Goal: Information Seeking & Learning: Learn about a topic

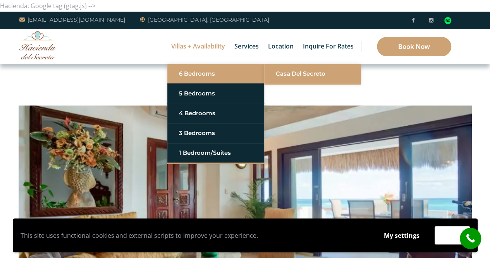
click at [279, 74] on link "Casa del Secreto" at bounding box center [313, 74] width 74 height 14
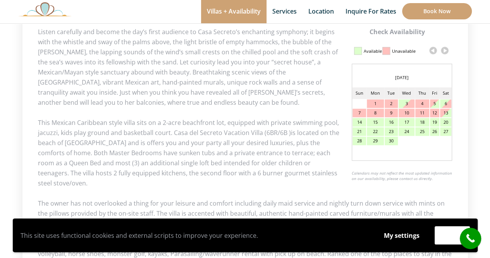
scroll to position [388, 0]
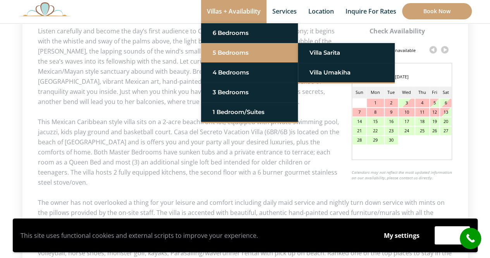
click at [229, 52] on link "5 Bedrooms" at bounding box center [250, 53] width 74 height 14
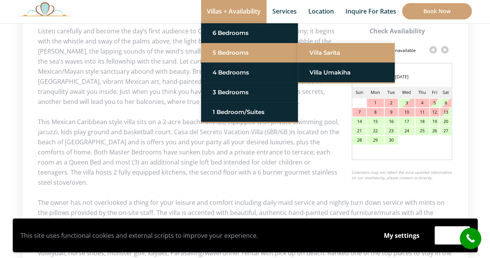
click at [327, 50] on link "Villa Sarita" at bounding box center [347, 53] width 74 height 14
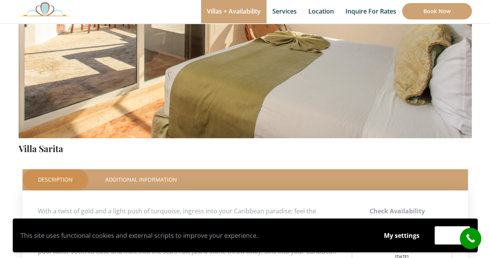
scroll to position [155, 0]
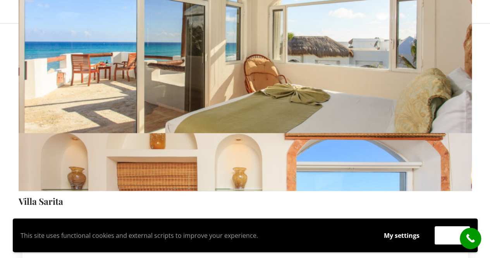
click at [316, 74] on img at bounding box center [246, 41] width 454 height 302
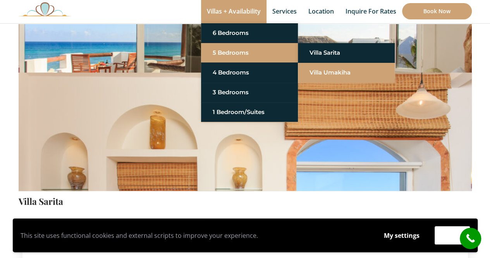
scroll to position [0, 0]
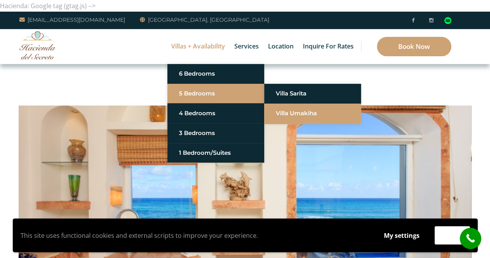
click at [297, 113] on link "Villa Umakiha" at bounding box center [313, 113] width 74 height 14
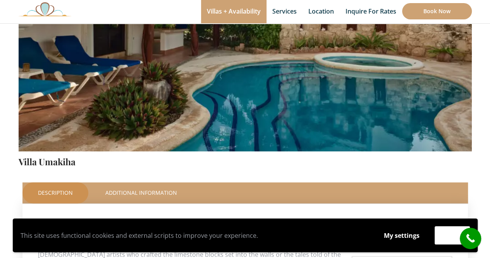
scroll to position [194, 0]
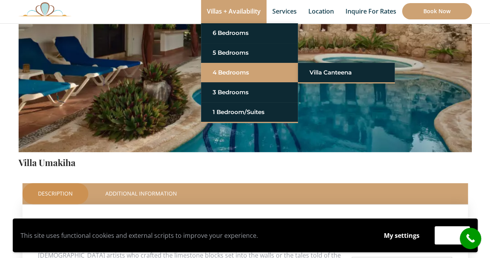
click at [231, 73] on link "4 Bedrooms" at bounding box center [250, 73] width 74 height 14
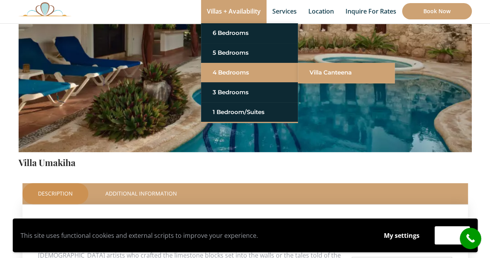
click at [336, 72] on link "Villa Canteena" at bounding box center [347, 73] width 74 height 14
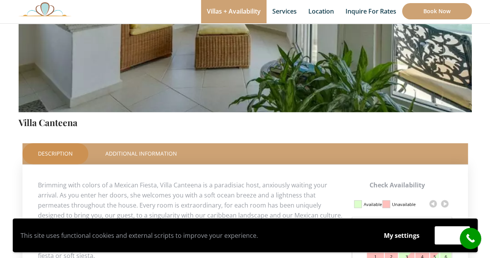
scroll to position [233, 0]
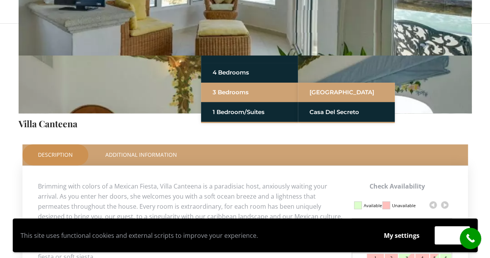
click at [333, 90] on link "[GEOGRAPHIC_DATA]" at bounding box center [347, 92] width 74 height 14
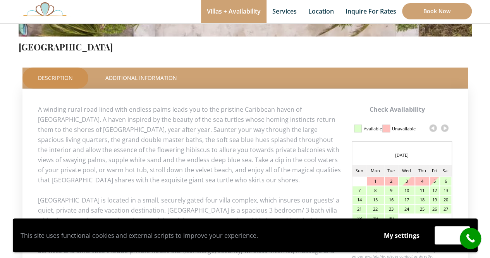
scroll to position [310, 0]
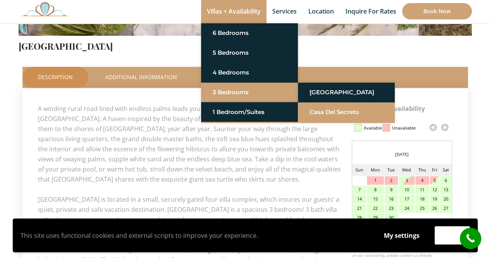
click at [334, 113] on link "Casa del Secreto" at bounding box center [347, 112] width 74 height 14
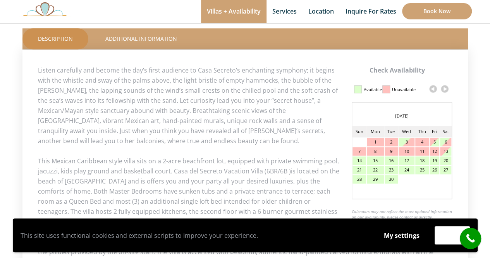
scroll to position [349, 0]
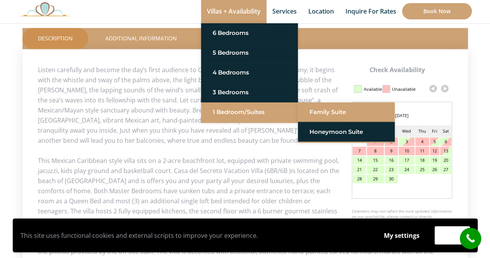
click at [330, 110] on link "Family Suite" at bounding box center [347, 112] width 74 height 14
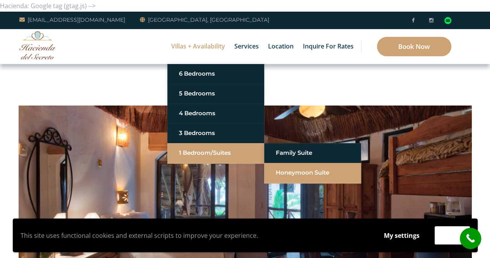
click at [299, 171] on link "Honeymoon Suite" at bounding box center [313, 173] width 74 height 14
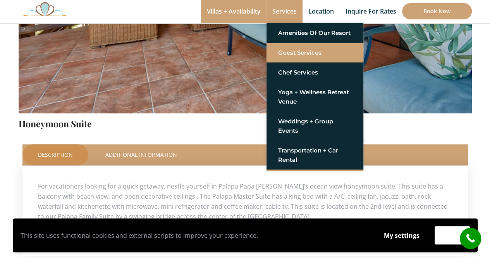
scroll to position [50, 0]
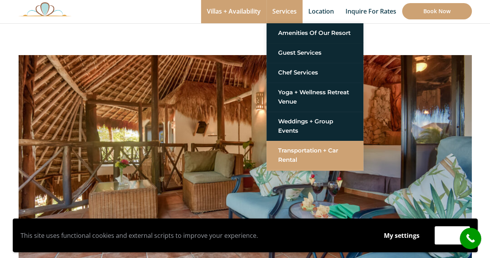
click at [300, 151] on link "Transportation + Car Rental" at bounding box center [315, 154] width 74 height 23
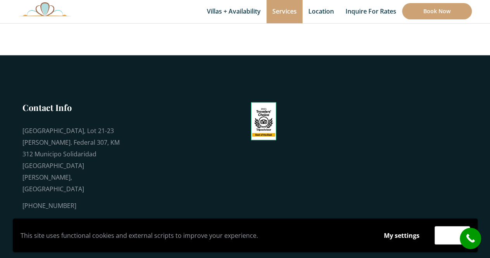
scroll to position [659, 0]
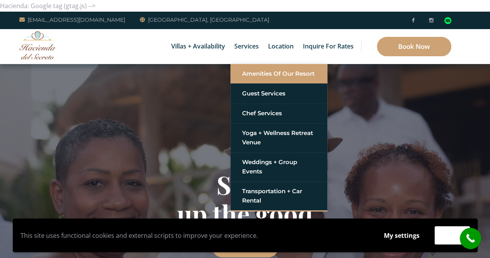
click at [248, 74] on link "Amenities of Our Resort" at bounding box center [279, 74] width 74 height 14
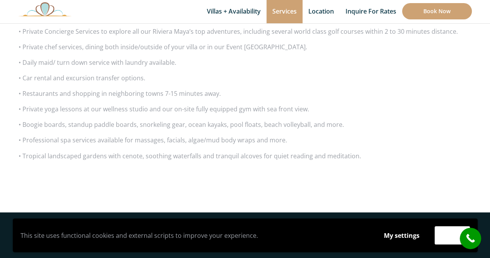
scroll to position [543, 0]
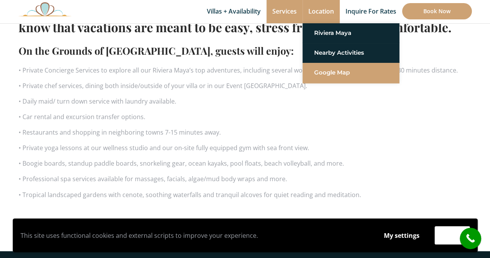
click at [331, 74] on link "Google Map" at bounding box center [351, 73] width 74 height 14
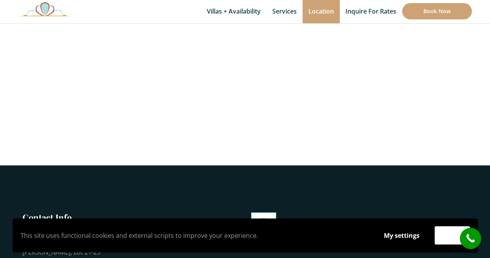
scroll to position [388, 0]
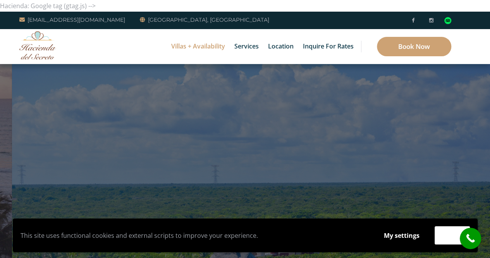
drag, startPoint x: 143, startPoint y: 104, endPoint x: 168, endPoint y: 48, distance: 60.5
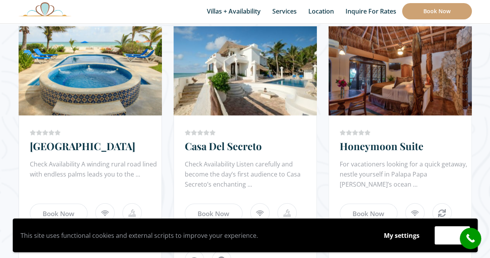
scroll to position [737, 0]
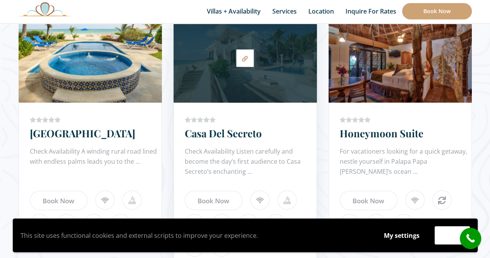
click at [257, 95] on div at bounding box center [245, 57] width 143 height 81
click at [272, 90] on div at bounding box center [245, 57] width 143 height 81
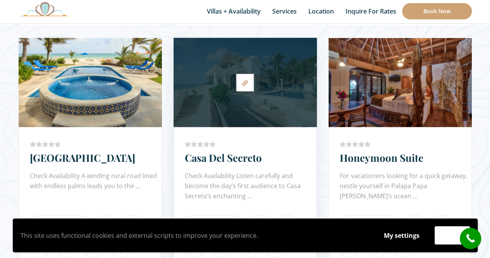
scroll to position [698, 0]
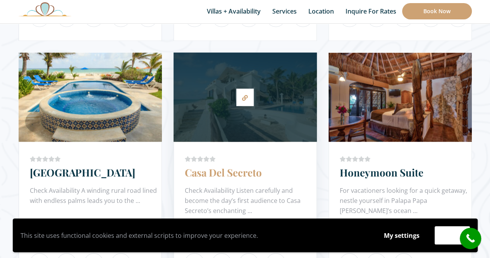
click at [236, 173] on link "Casa Del Secreto" at bounding box center [223, 172] width 77 height 14
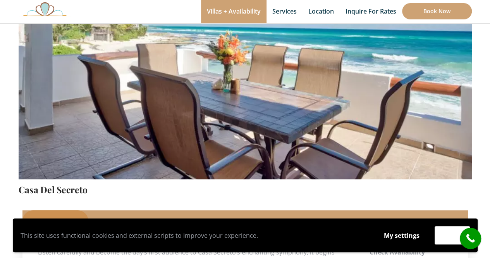
scroll to position [155, 0]
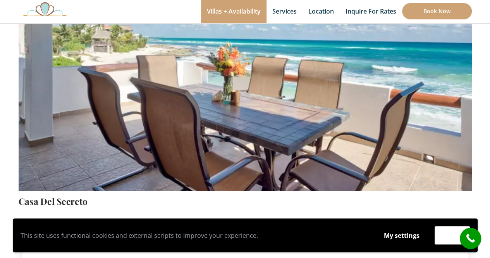
click at [71, 200] on link "Casa Del Secreto" at bounding box center [53, 201] width 69 height 12
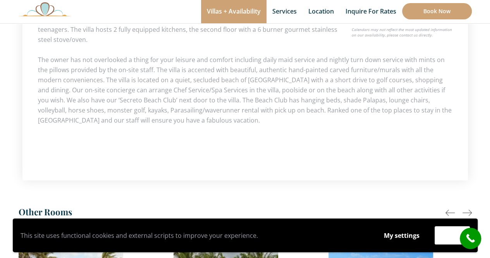
scroll to position [543, 0]
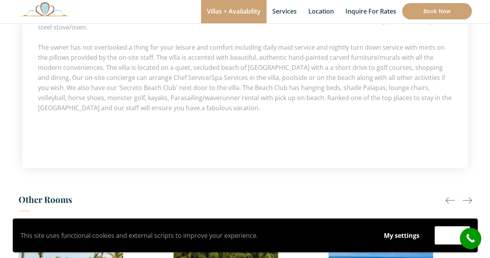
click at [471, 195] on div at bounding box center [467, 199] width 9 height 9
click at [468, 195] on div at bounding box center [467, 199] width 9 height 9
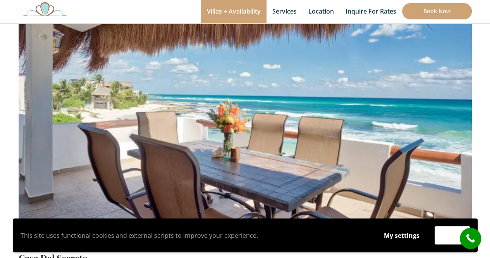
scroll to position [78, 0]
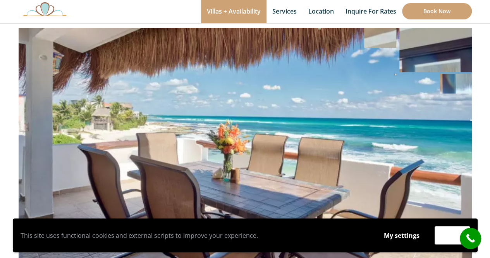
click at [443, 155] on img at bounding box center [246, 119] width 454 height 302
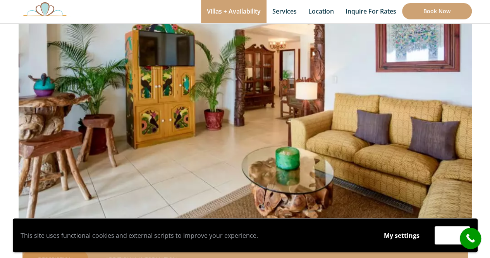
scroll to position [116, 0]
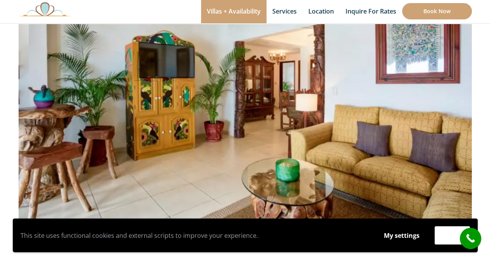
click at [394, 137] on img at bounding box center [246, 80] width 454 height 302
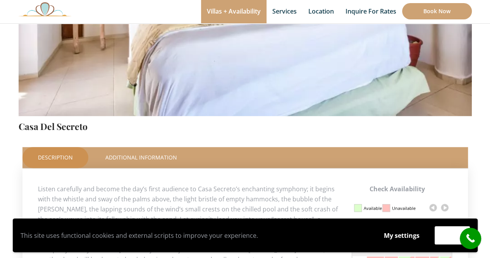
scroll to position [155, 0]
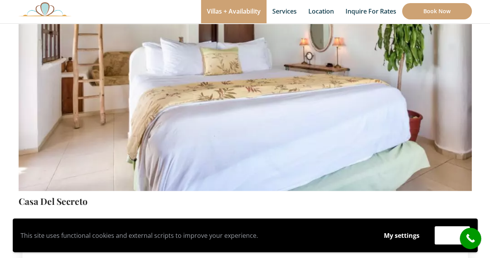
click at [237, 109] on img at bounding box center [246, 41] width 454 height 302
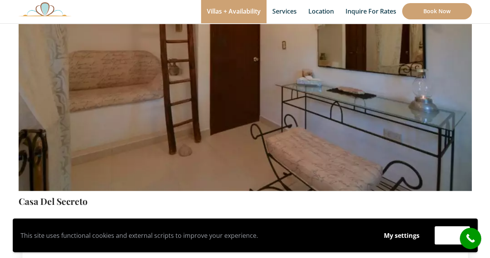
click at [354, 117] on img at bounding box center [246, 41] width 454 height 302
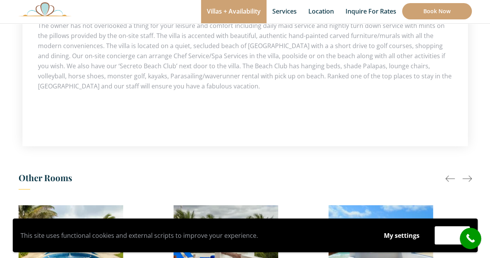
scroll to position [659, 0]
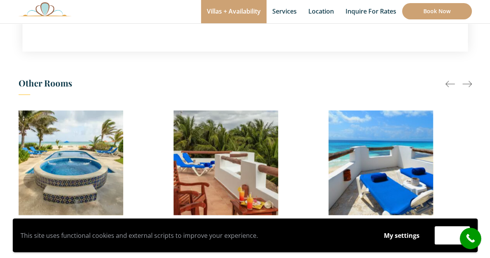
click at [464, 79] on div at bounding box center [467, 83] width 9 height 9
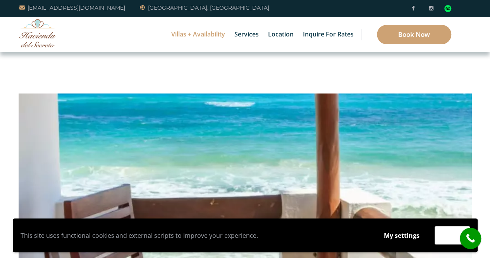
scroll to position [0, 0]
